Goal: Information Seeking & Learning: Check status

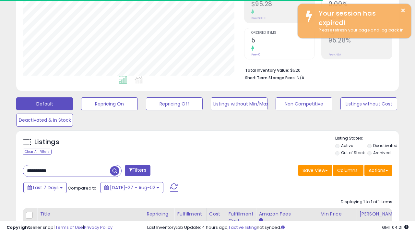
scroll to position [112, 0]
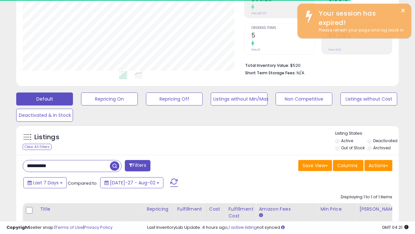
click at [115, 165] on span "button" at bounding box center [114, 165] width 9 height 9
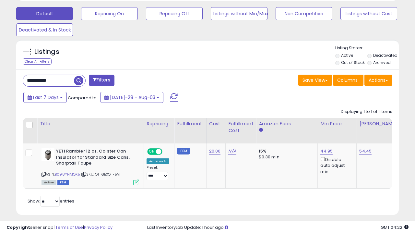
scroll to position [202, 0]
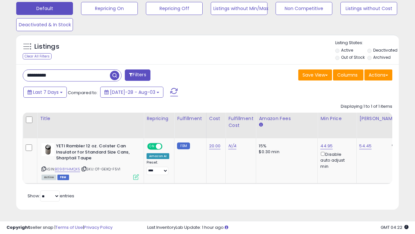
paste input "text"
type input "**********"
click at [114, 73] on span "button" at bounding box center [114, 75] width 9 height 9
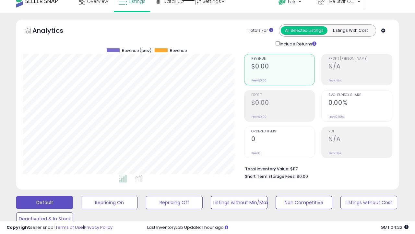
scroll to position [6, 0]
